Goal: Browse casually

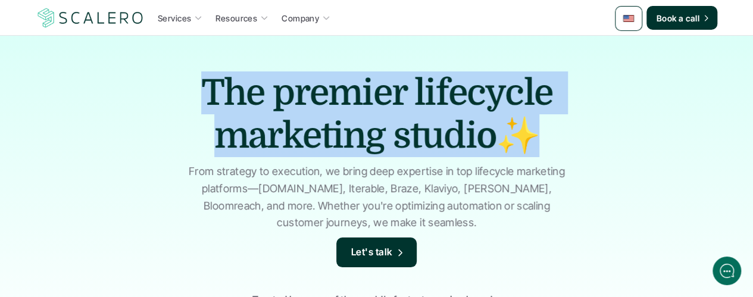
drag, startPoint x: 201, startPoint y: 90, endPoint x: 379, endPoint y: 129, distance: 182.2
click at [630, 126] on div "The premier lifecycle marketing studio✨ From strategy to execution, we bring de…" at bounding box center [376, 286] width 753 height 500
click at [214, 134] on h1 "The premier lifecycle marketing studio✨" at bounding box center [377, 114] width 417 height 86
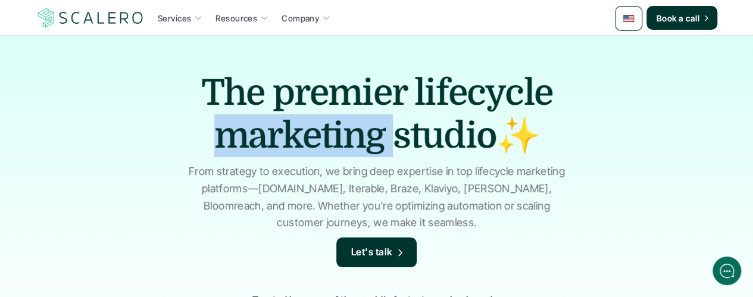
click at [214, 134] on h1 "The premier lifecycle marketing studio✨" at bounding box center [377, 114] width 417 height 86
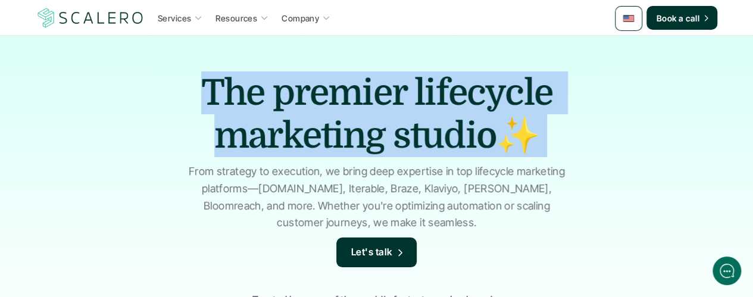
click at [214, 134] on h1 "The premier lifecycle marketing studio✨" at bounding box center [377, 114] width 417 height 86
click at [396, 119] on h1 "The premier lifecycle marketing studio✨" at bounding box center [377, 114] width 417 height 86
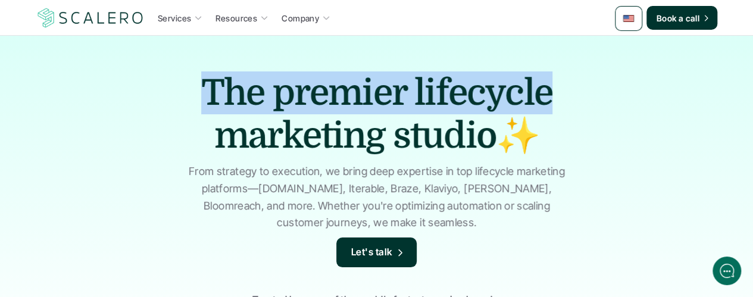
drag, startPoint x: 148, startPoint y: 91, endPoint x: 551, endPoint y: 109, distance: 403.6
click at [551, 109] on div "The premier lifecycle marketing studio✨ From strategy to execution, we bring de…" at bounding box center [376, 286] width 753 height 500
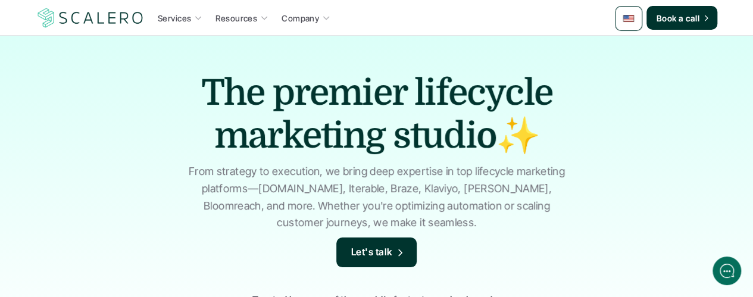
click at [356, 124] on h1 "The premier lifecycle marketing studio✨" at bounding box center [377, 114] width 417 height 86
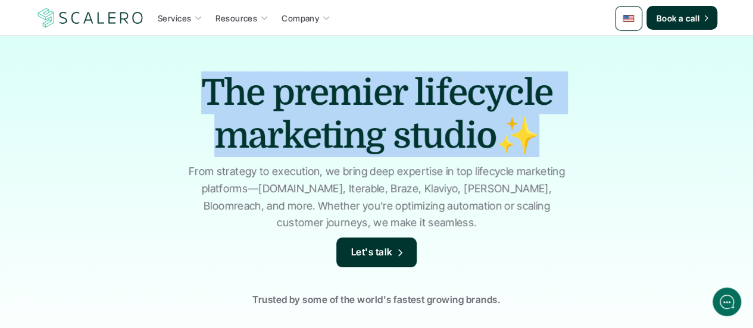
drag, startPoint x: 140, startPoint y: 84, endPoint x: 553, endPoint y: 131, distance: 415.4
click at [553, 131] on div "The premier lifecycle marketing studio✨ From strategy to execution, we bring de…" at bounding box center [376, 286] width 753 height 500
click at [375, 86] on h1 "The premier lifecycle marketing studio✨" at bounding box center [377, 114] width 417 height 86
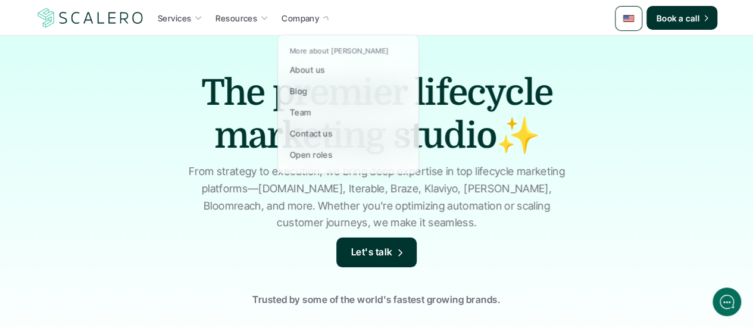
click at [194, 145] on h1 "The premier lifecycle marketing studio✨" at bounding box center [377, 114] width 417 height 86
